Goal: Learn about a topic

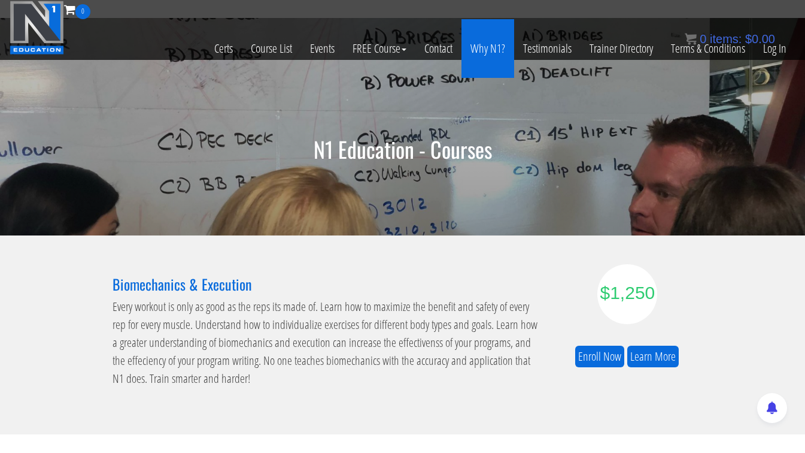
click at [497, 62] on link "Why N1?" at bounding box center [488, 48] width 53 height 59
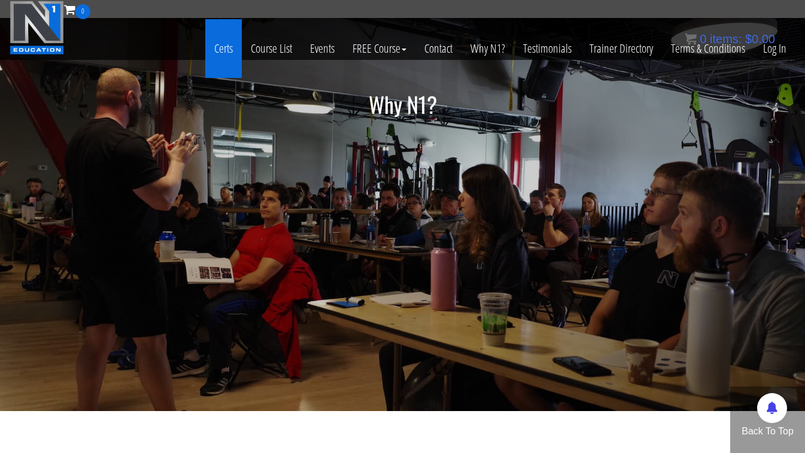
click at [214, 53] on link "Certs" at bounding box center [223, 48] width 37 height 59
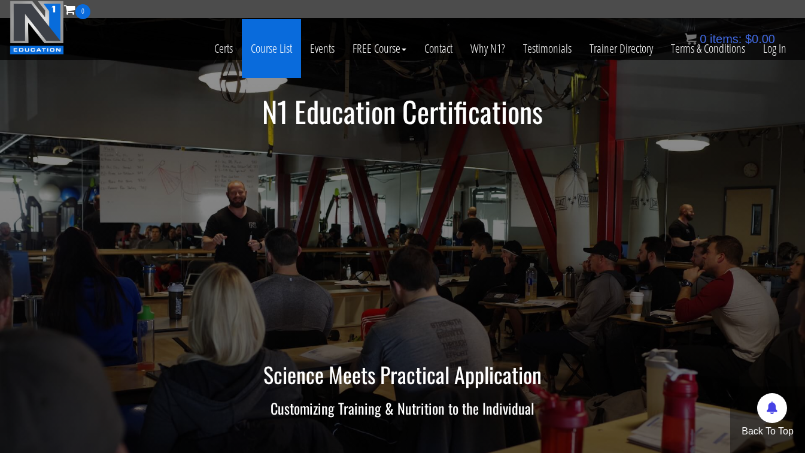
click at [295, 62] on link "Course List" at bounding box center [271, 48] width 59 height 59
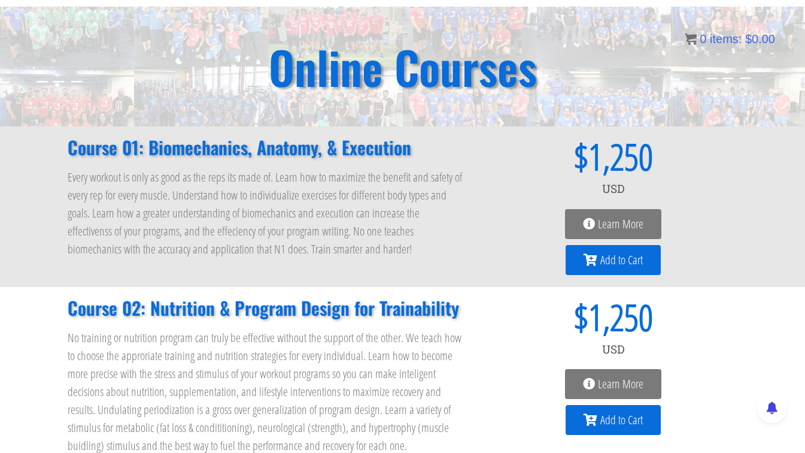
scroll to position [72, 0]
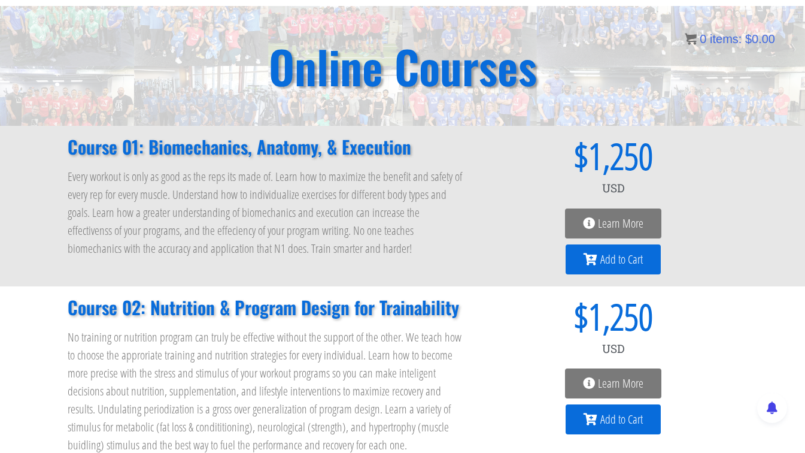
click at [630, 222] on span "Learn More" at bounding box center [620, 223] width 45 height 12
